Goal: Information Seeking & Learning: Learn about a topic

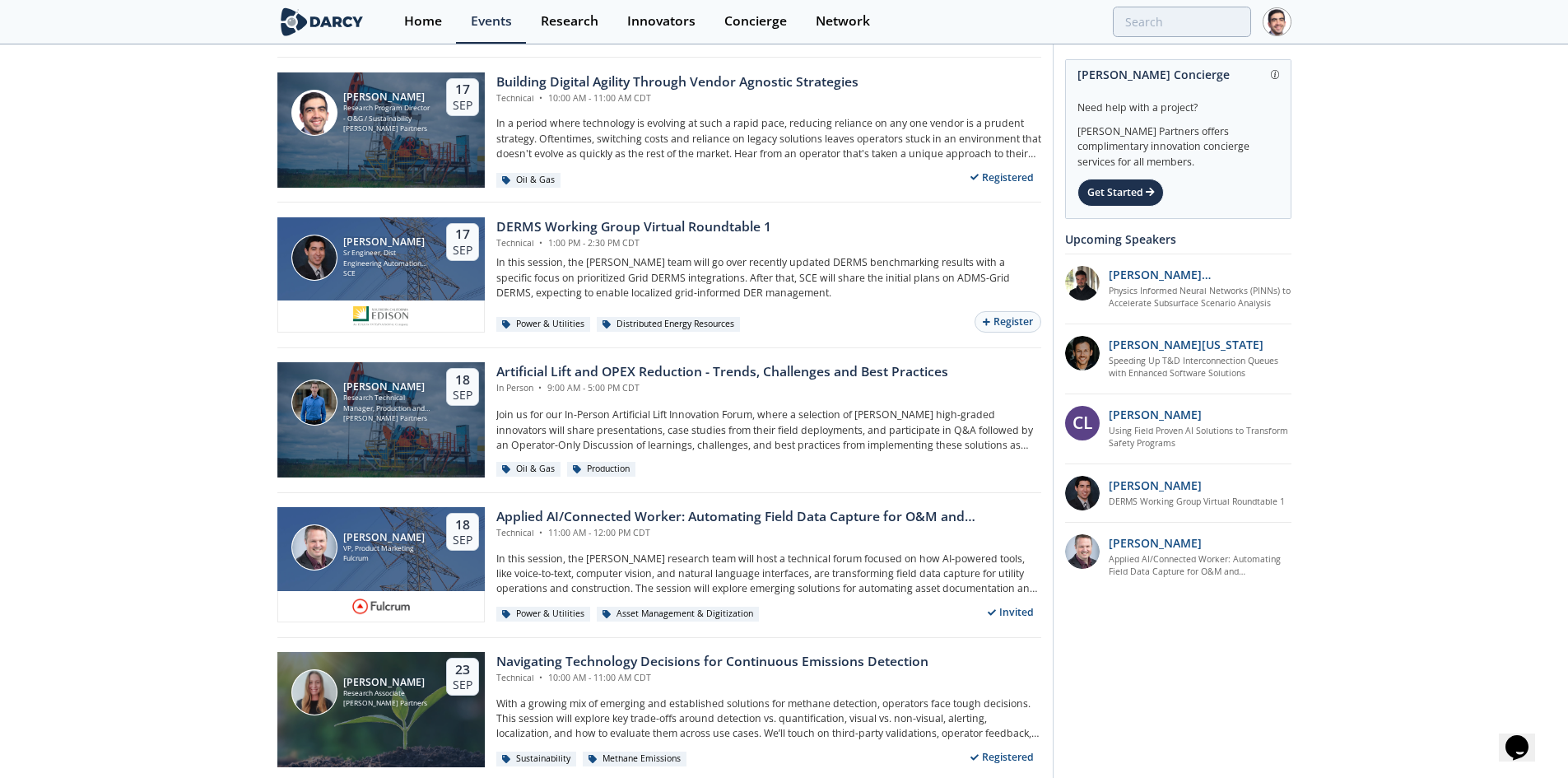
scroll to position [1235, 0]
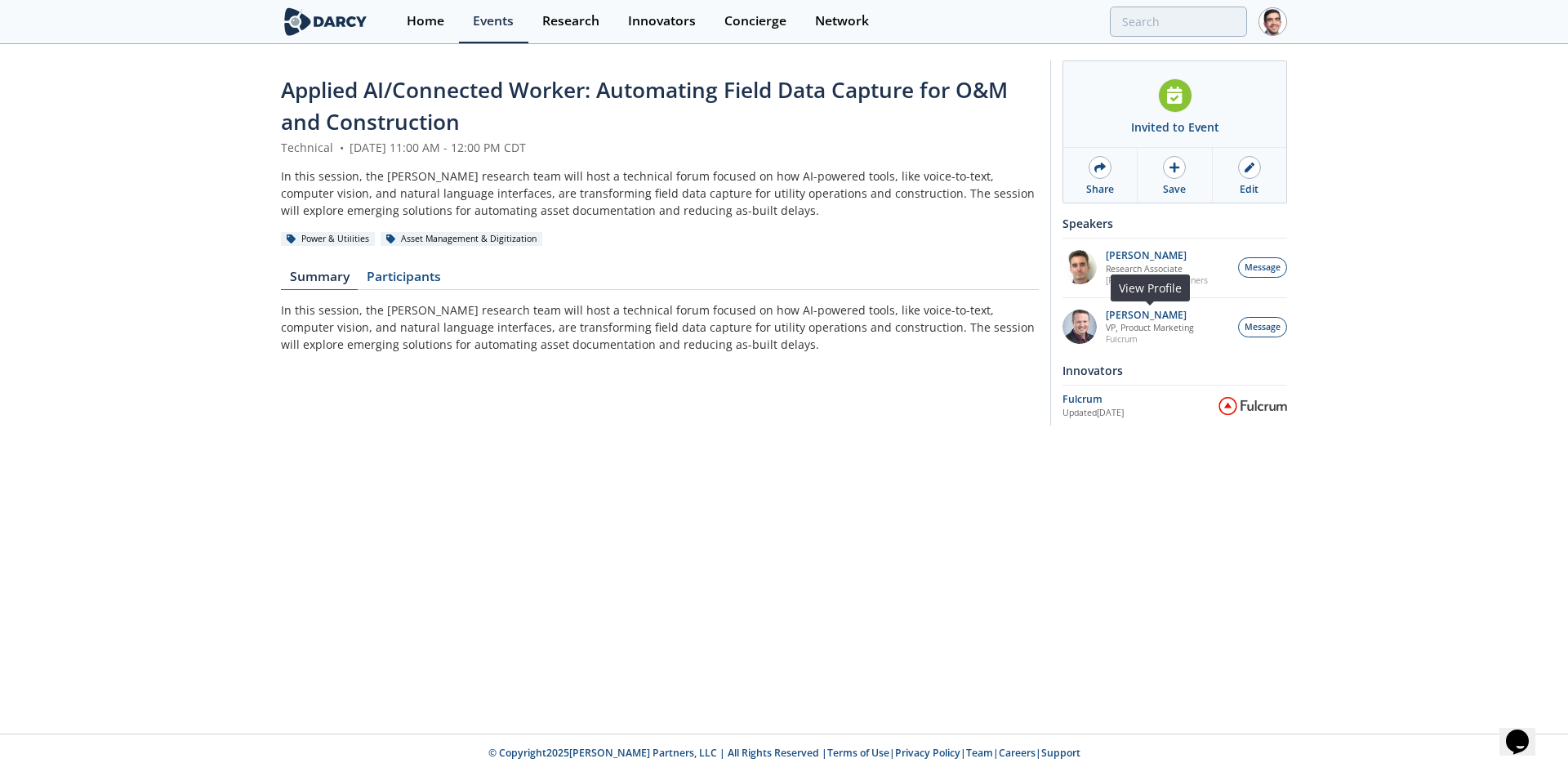
click at [1129, 319] on p "[PERSON_NAME]" at bounding box center [1150, 315] width 88 height 12
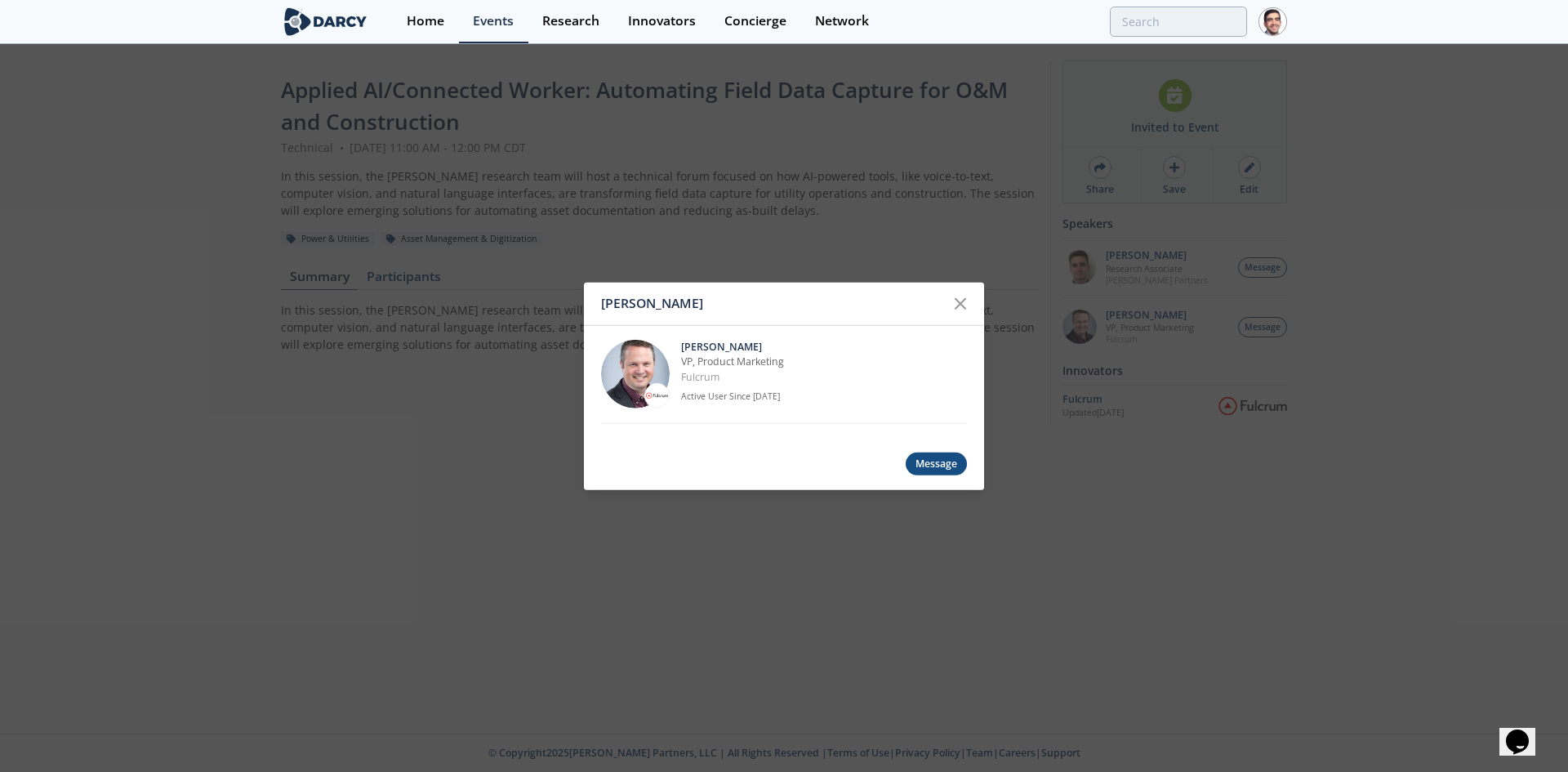
click at [962, 295] on icon at bounding box center [960, 303] width 20 height 20
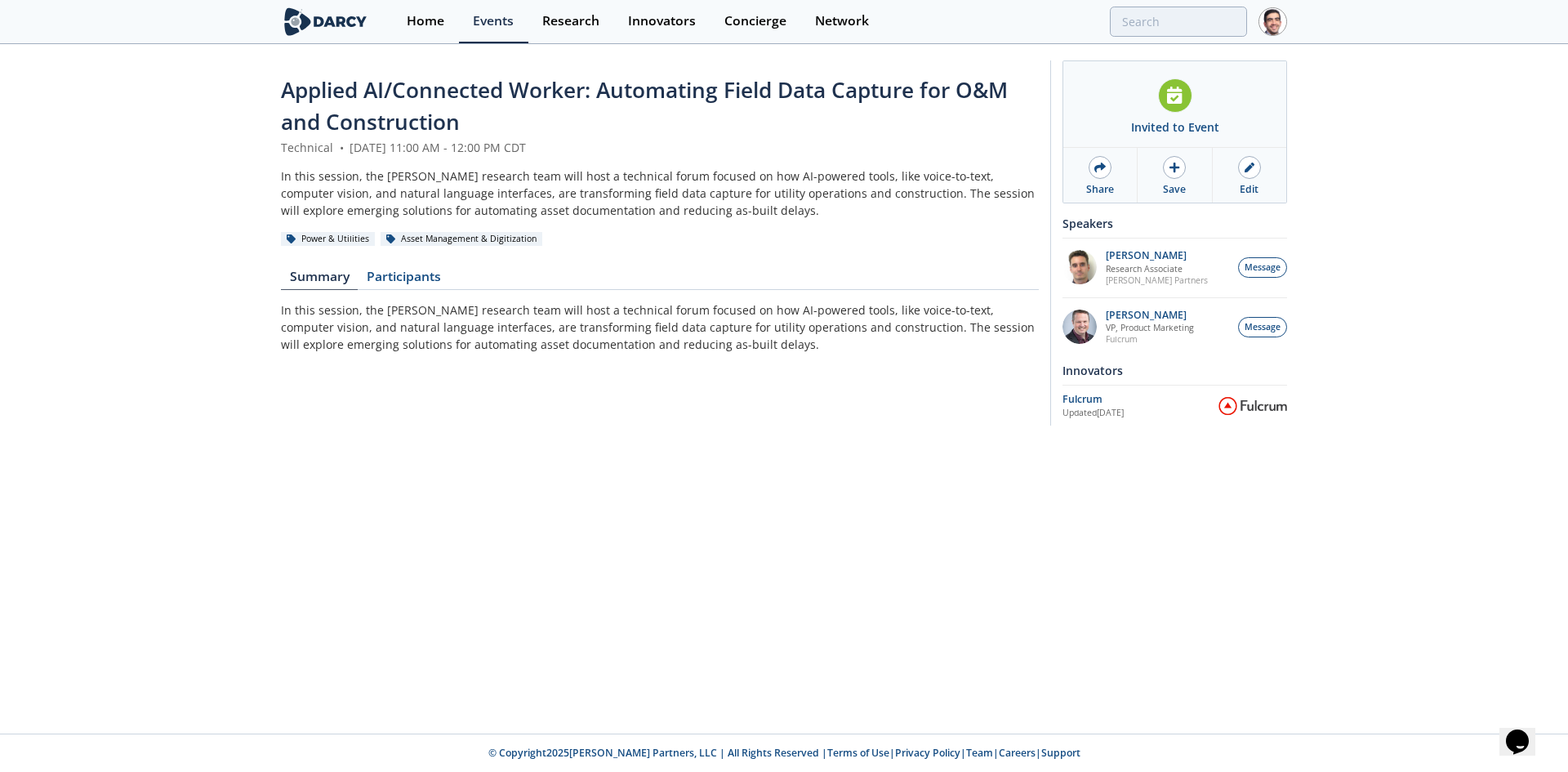
click at [1081, 394] on div "Fulcrum" at bounding box center [1140, 399] width 156 height 14
